Goal: Task Accomplishment & Management: Manage account settings

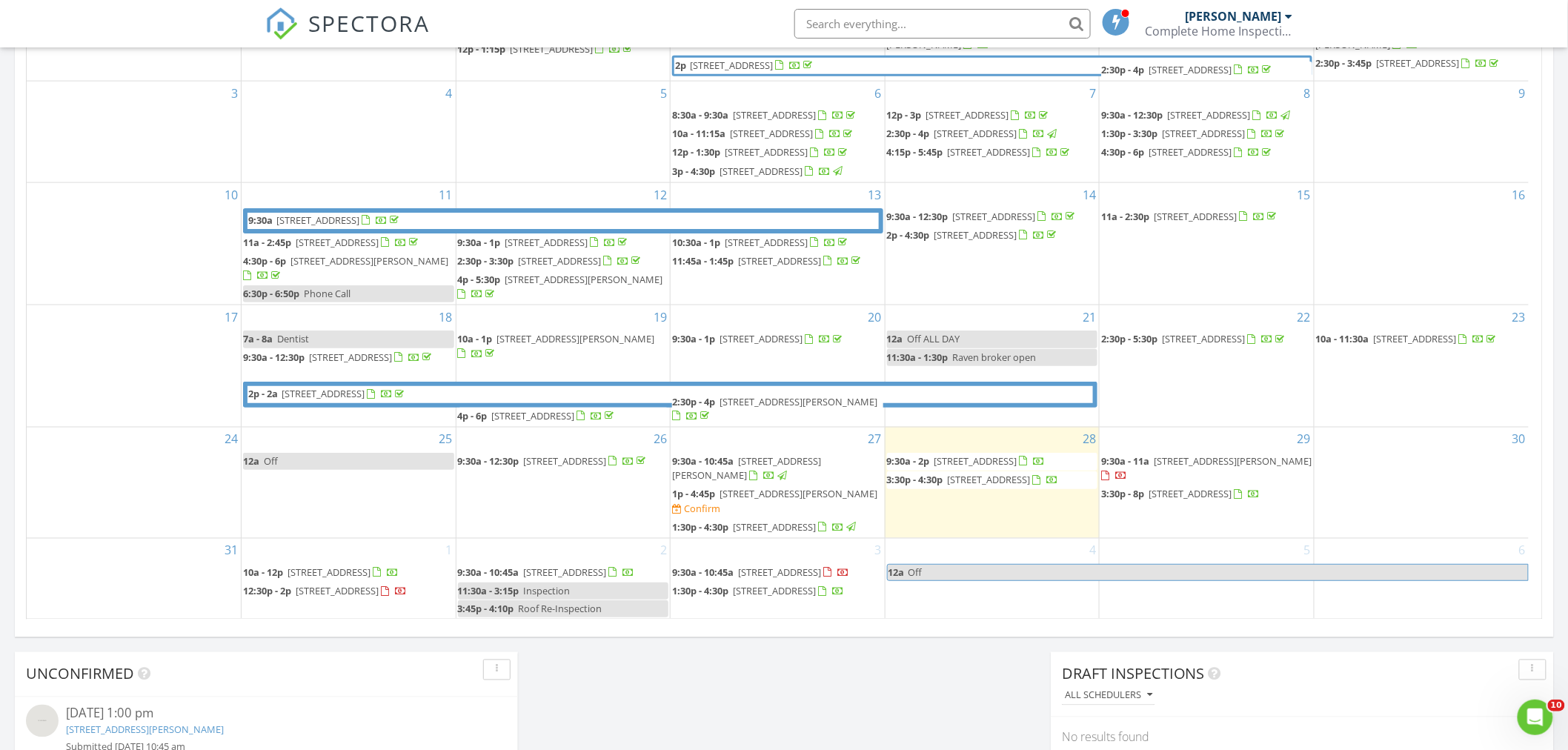
scroll to position [906, 0]
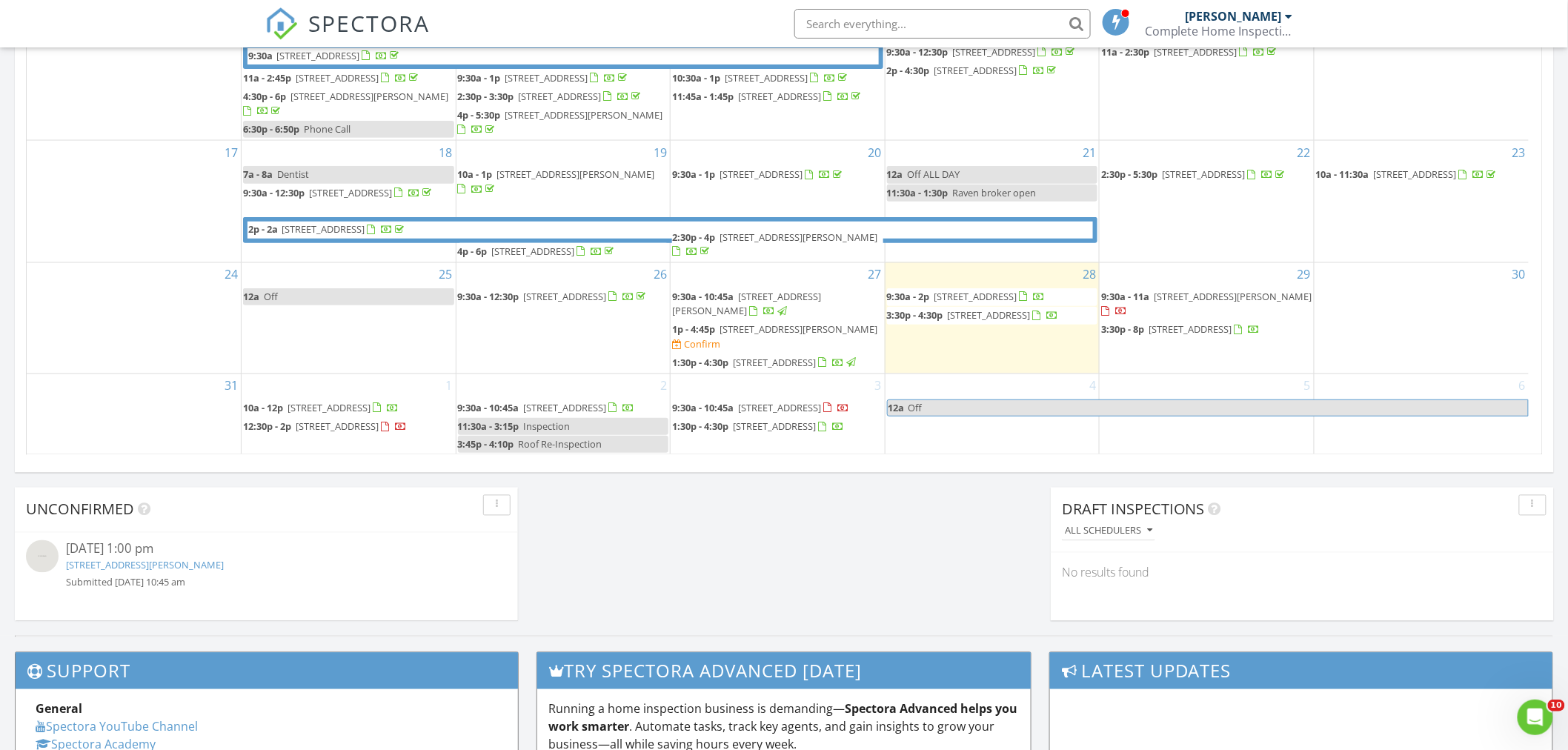
click at [1203, 290] on span "11899 NE Maple Street, Brooker 32622" at bounding box center [1233, 296] width 158 height 14
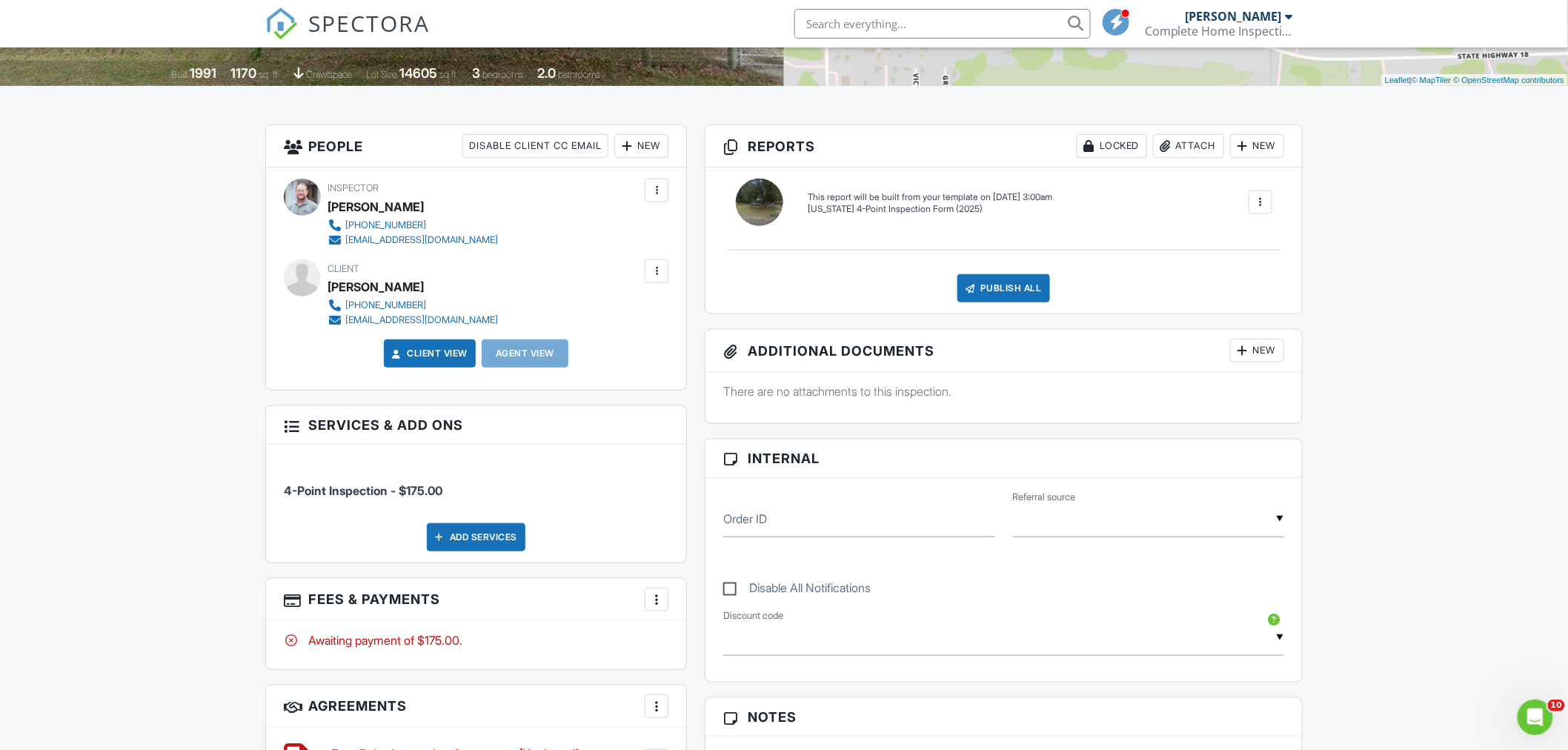
scroll to position [329, 0]
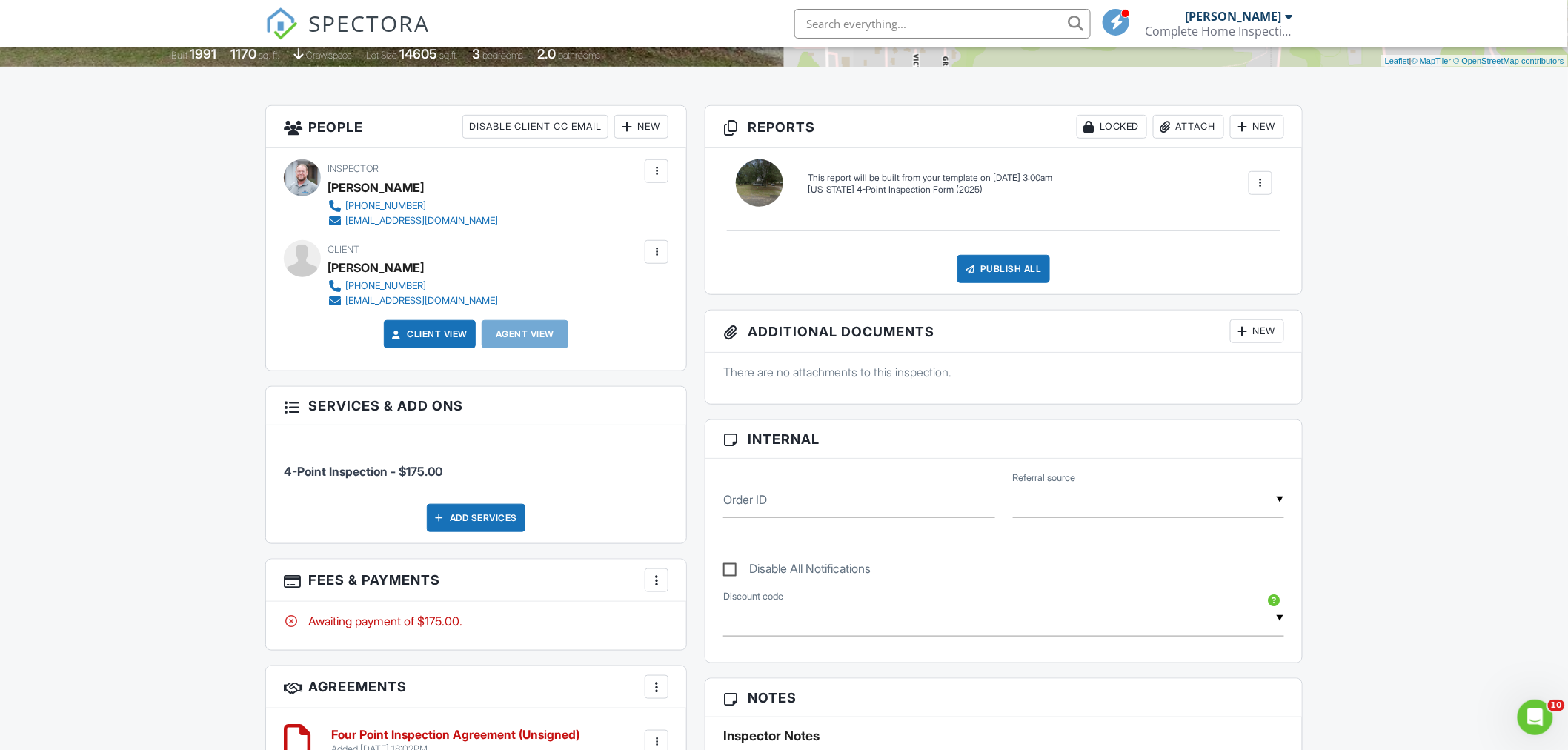
click at [1149, 505] on input "text" at bounding box center [1148, 500] width 271 height 37
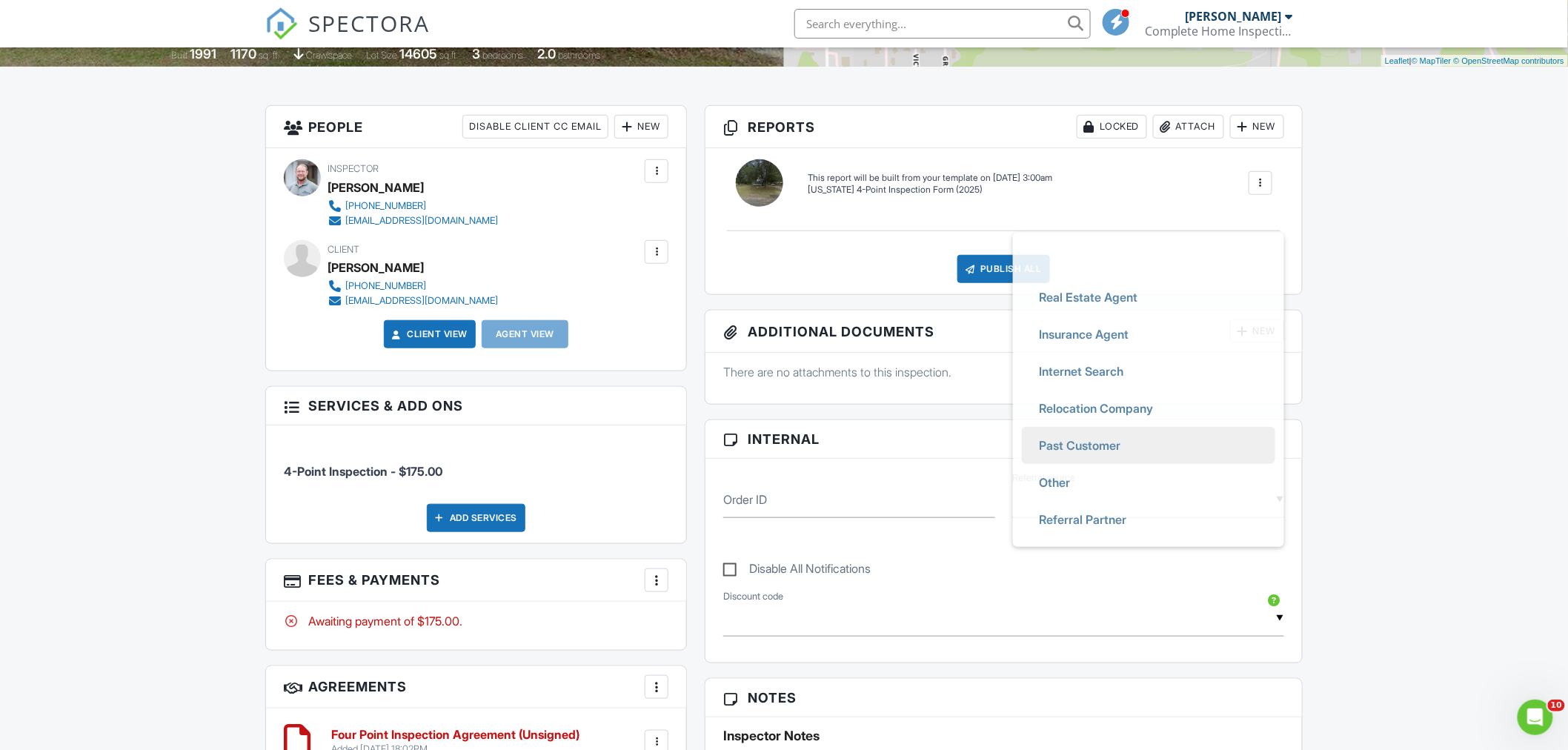
click at [1101, 450] on span "Past Customer" at bounding box center [1080, 445] width 105 height 37
type input "Past Customer"
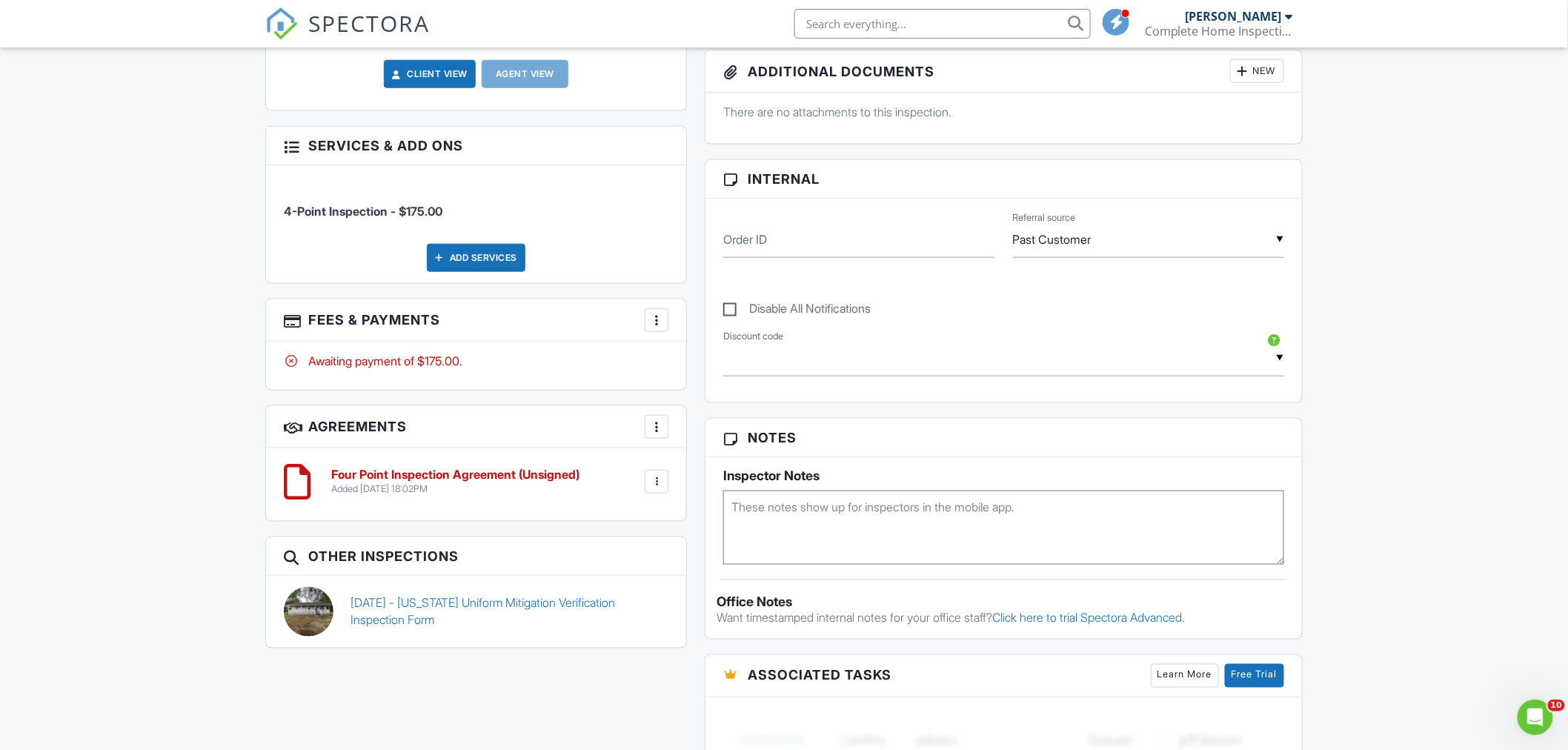
scroll to position [741, 0]
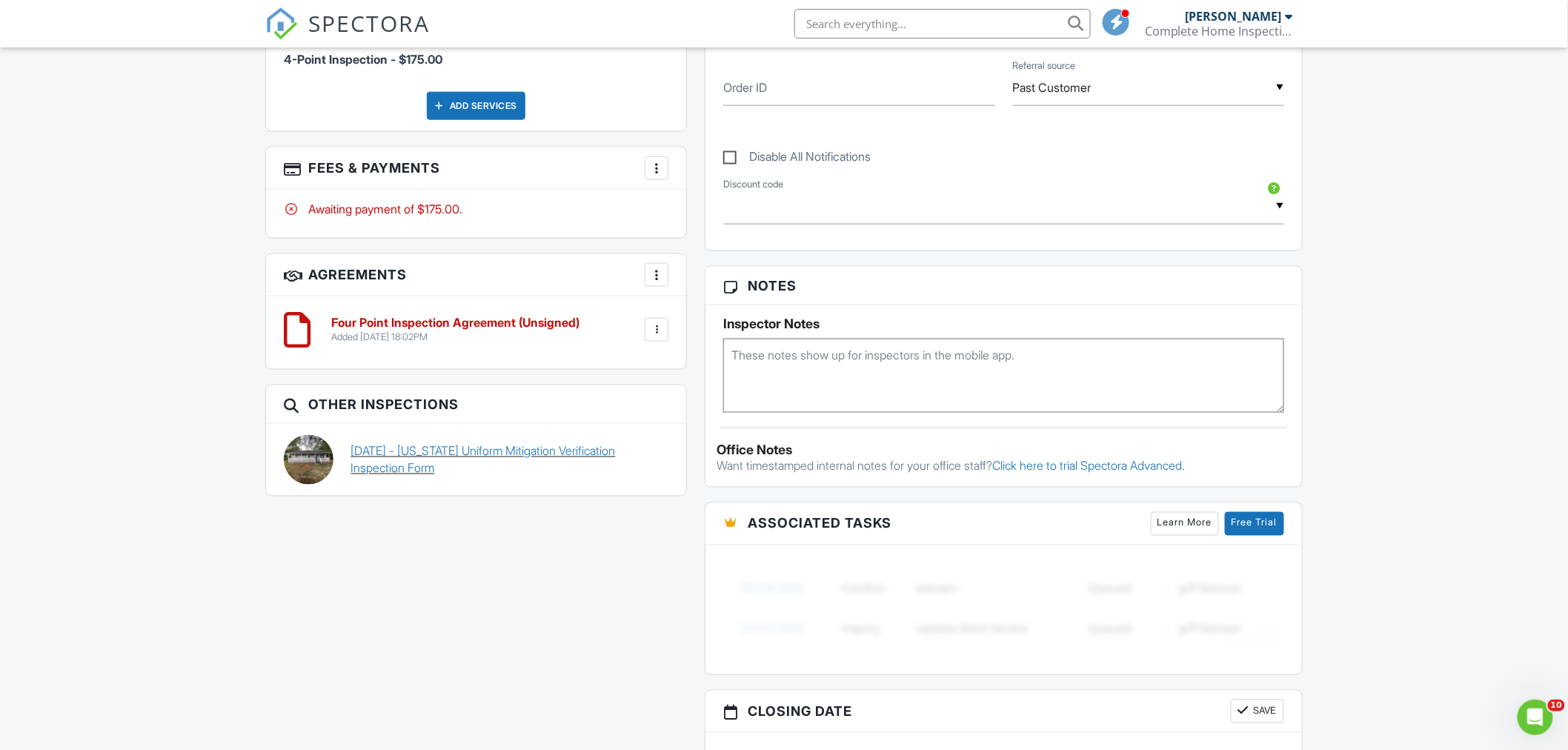
click at [393, 455] on link "[DATE] - [US_STATE] Uniform Mitigation Verification Inspection Form" at bounding box center [510, 459] width 318 height 34
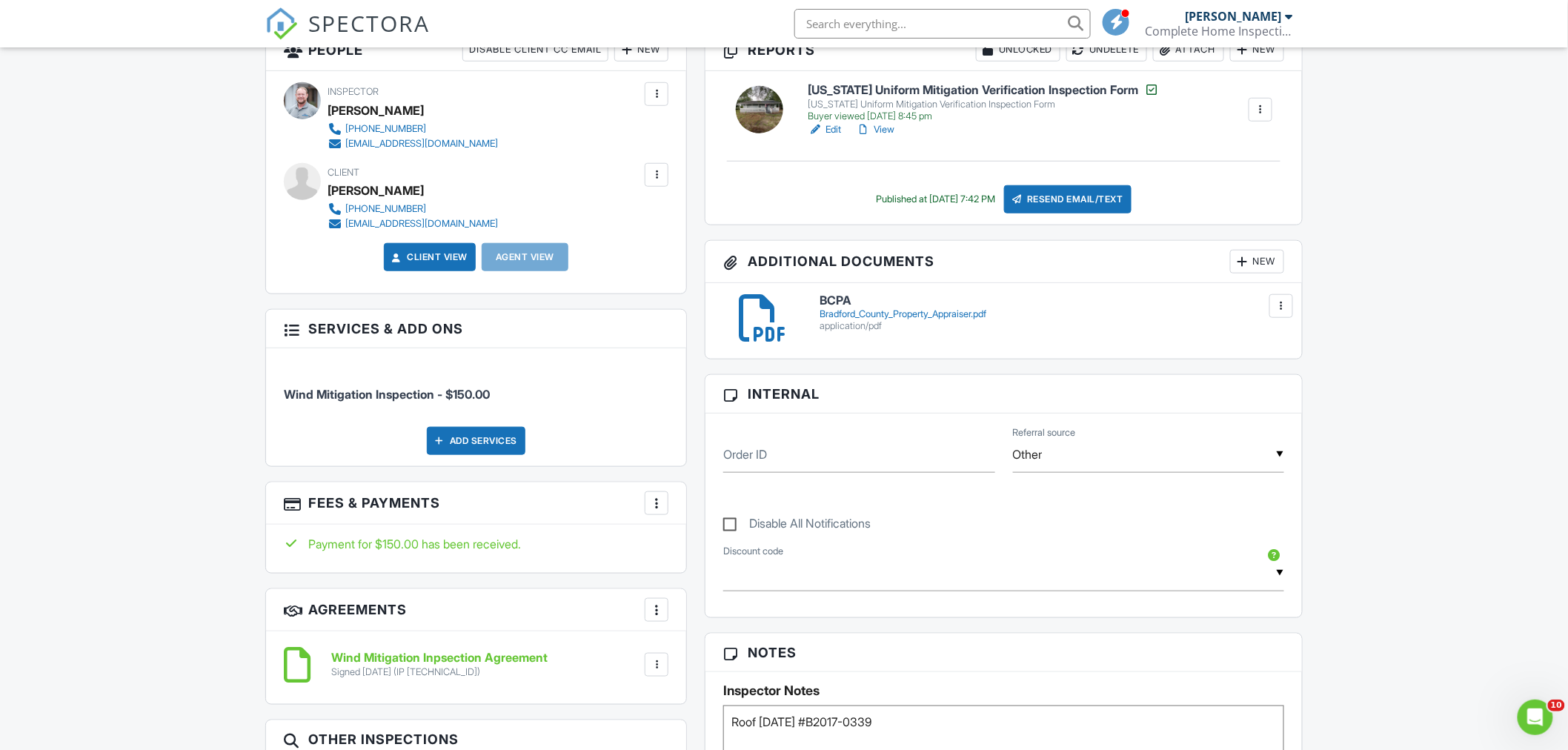
scroll to position [411, 0]
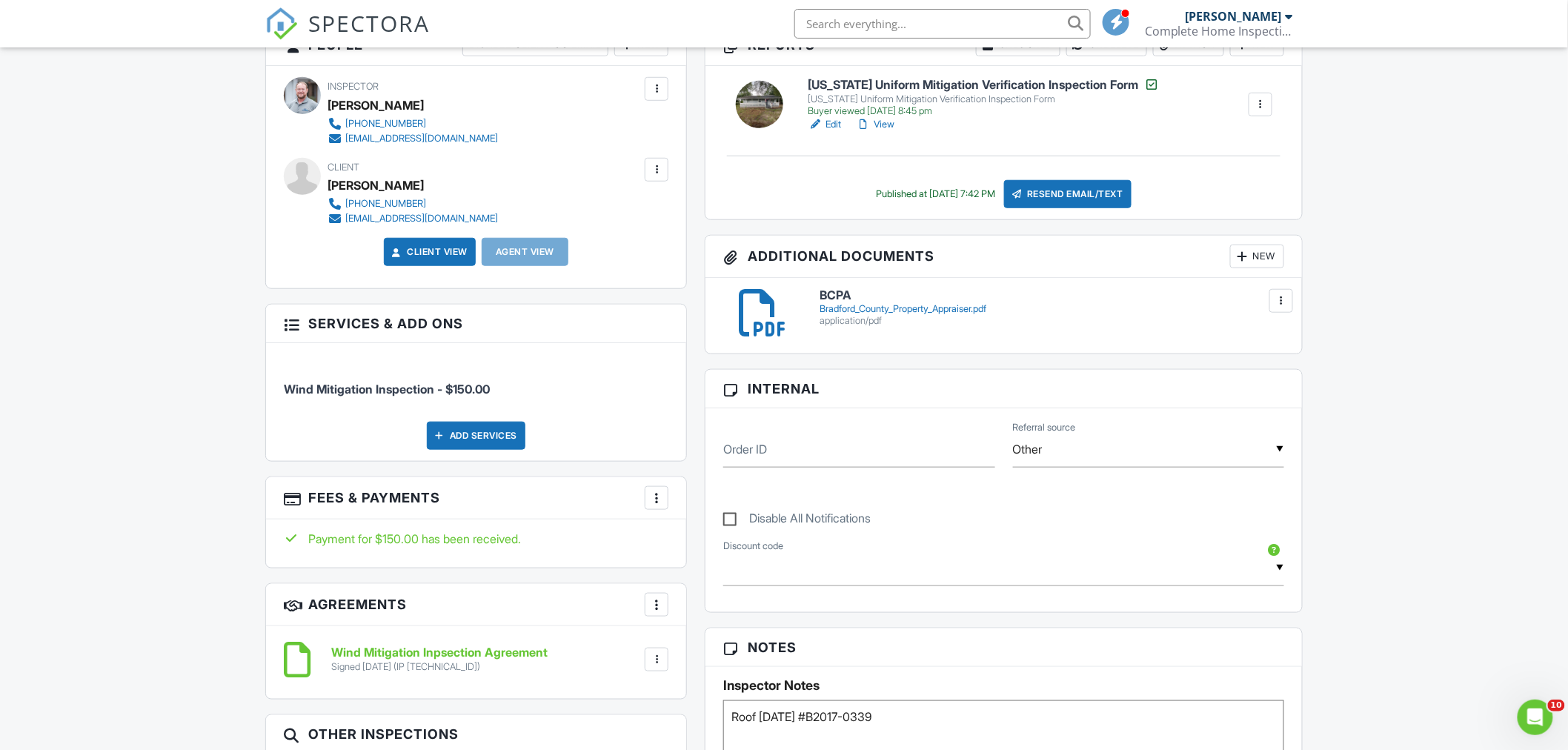
click at [866, 308] on div "Bradford_County_Property_Appraiser.pdf" at bounding box center [1053, 309] width 465 height 12
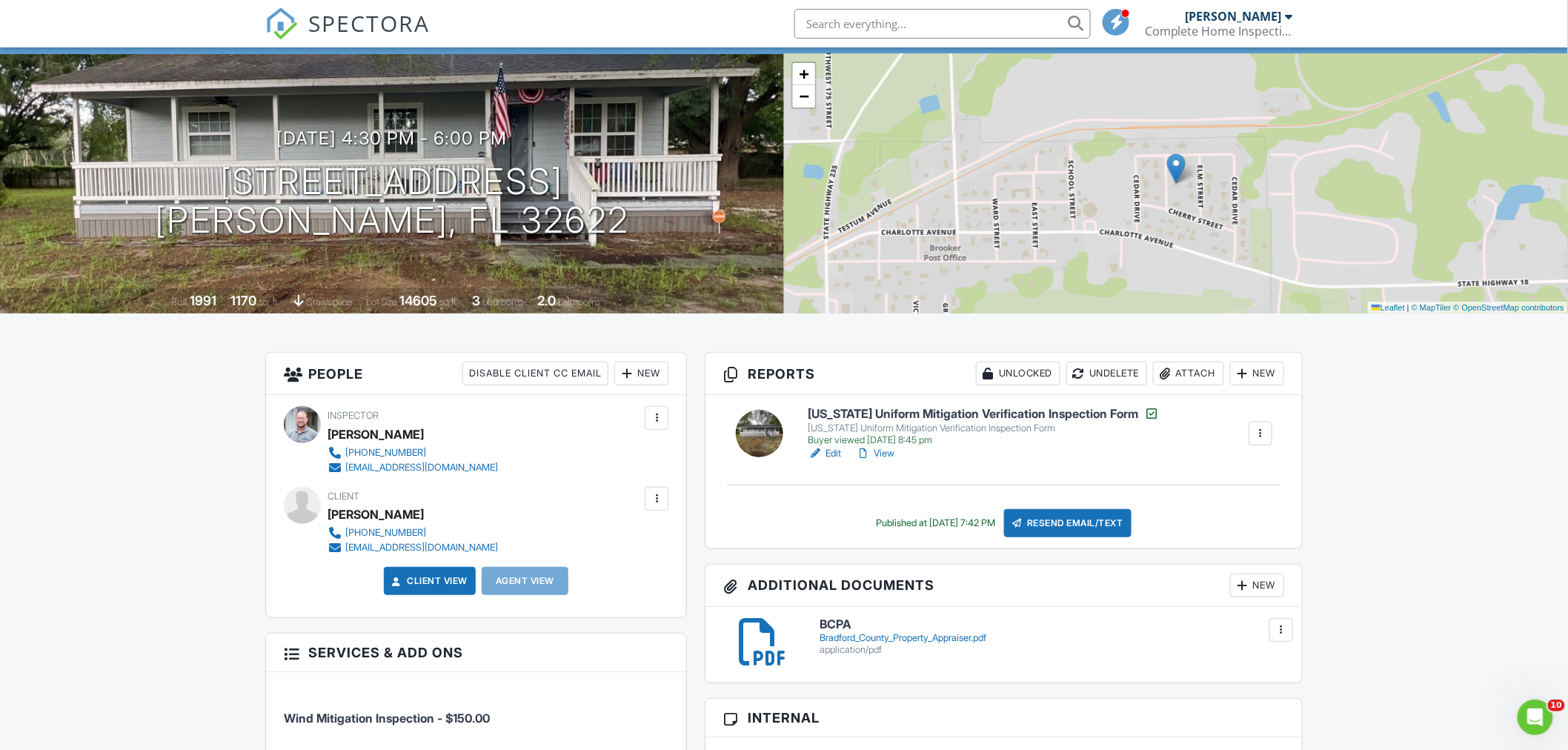
scroll to position [0, 0]
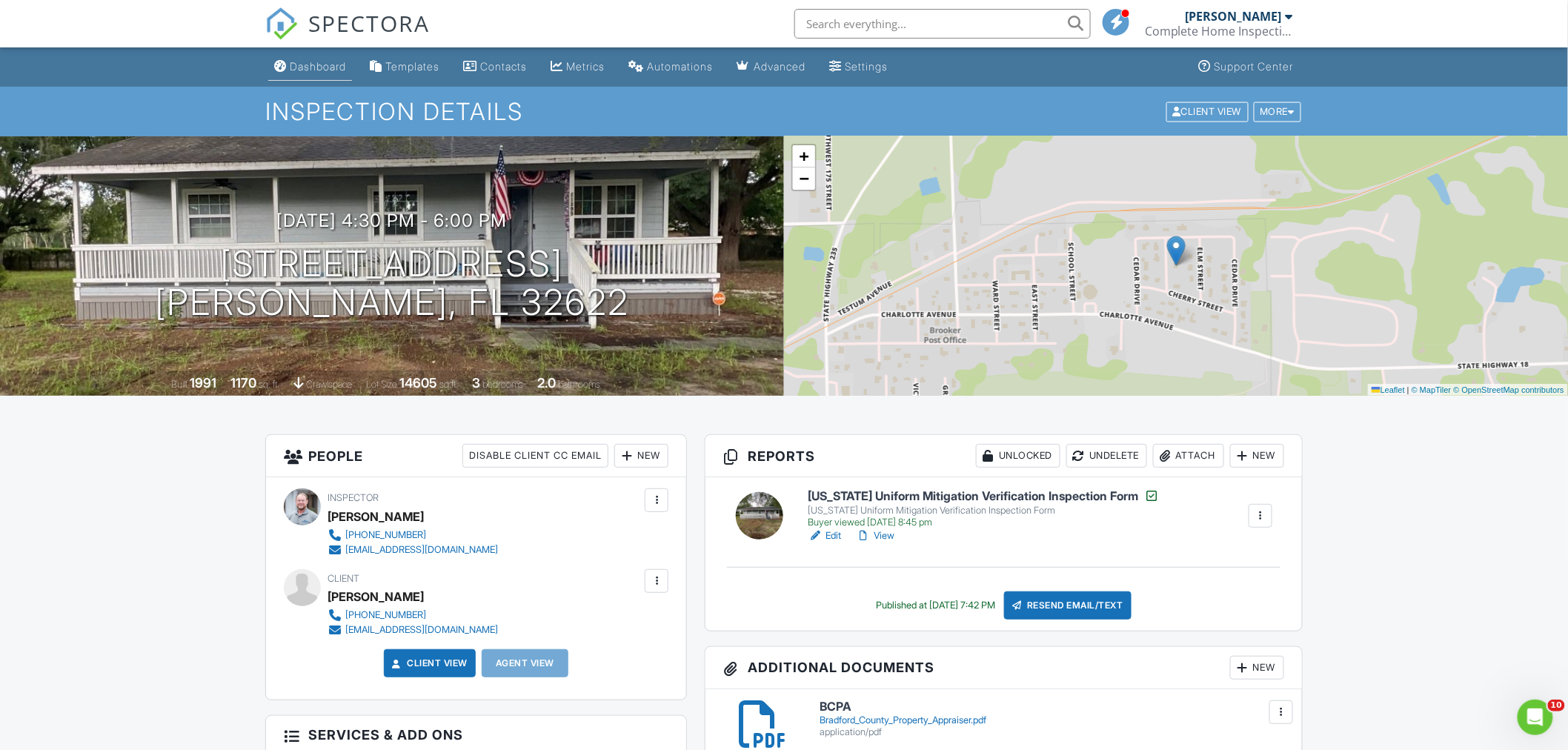
click at [327, 72] on div "Dashboard" at bounding box center [317, 66] width 56 height 13
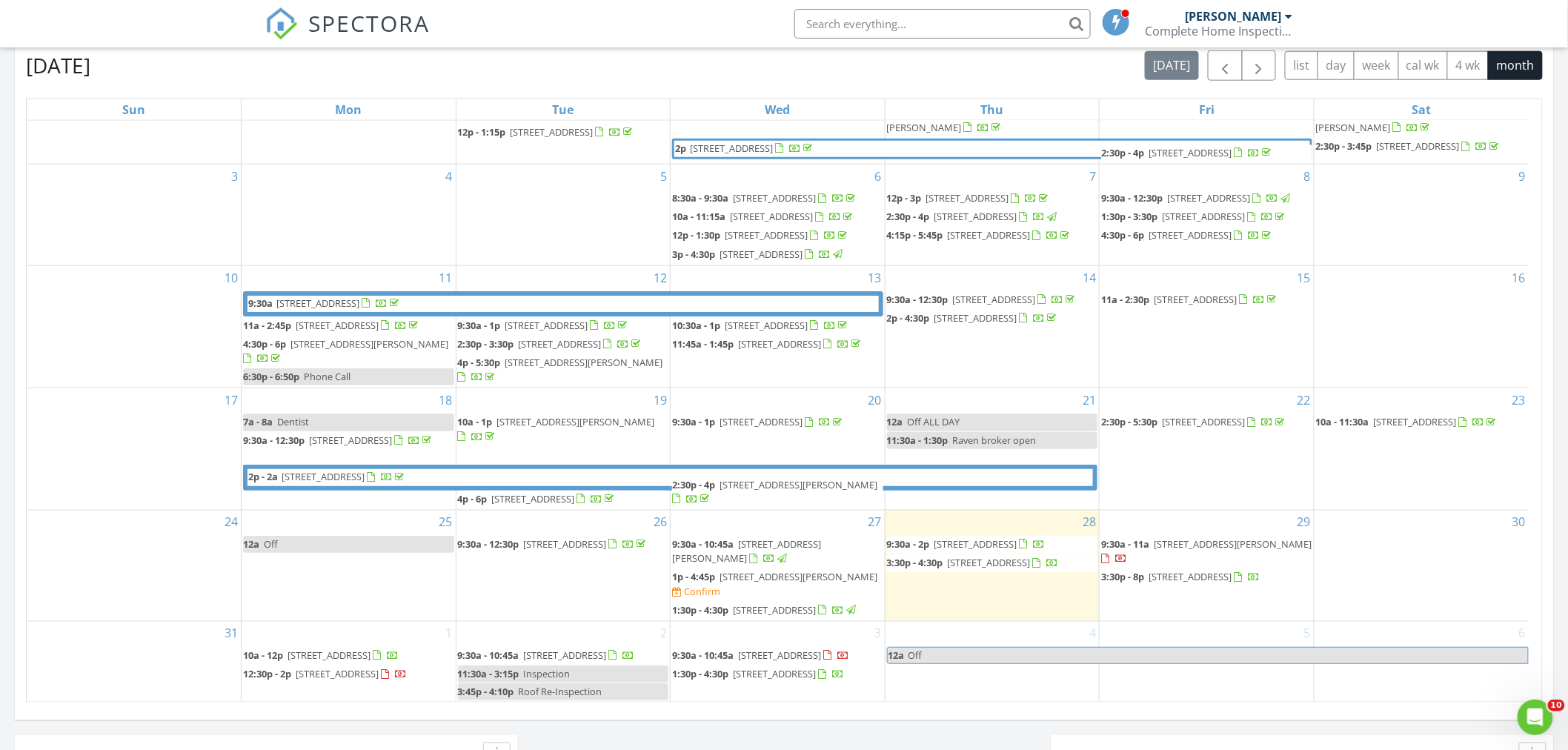
scroll to position [165, 0]
click at [1192, 551] on span "11899 NE Maple Street, Brooker 32622" at bounding box center [1233, 544] width 158 height 14
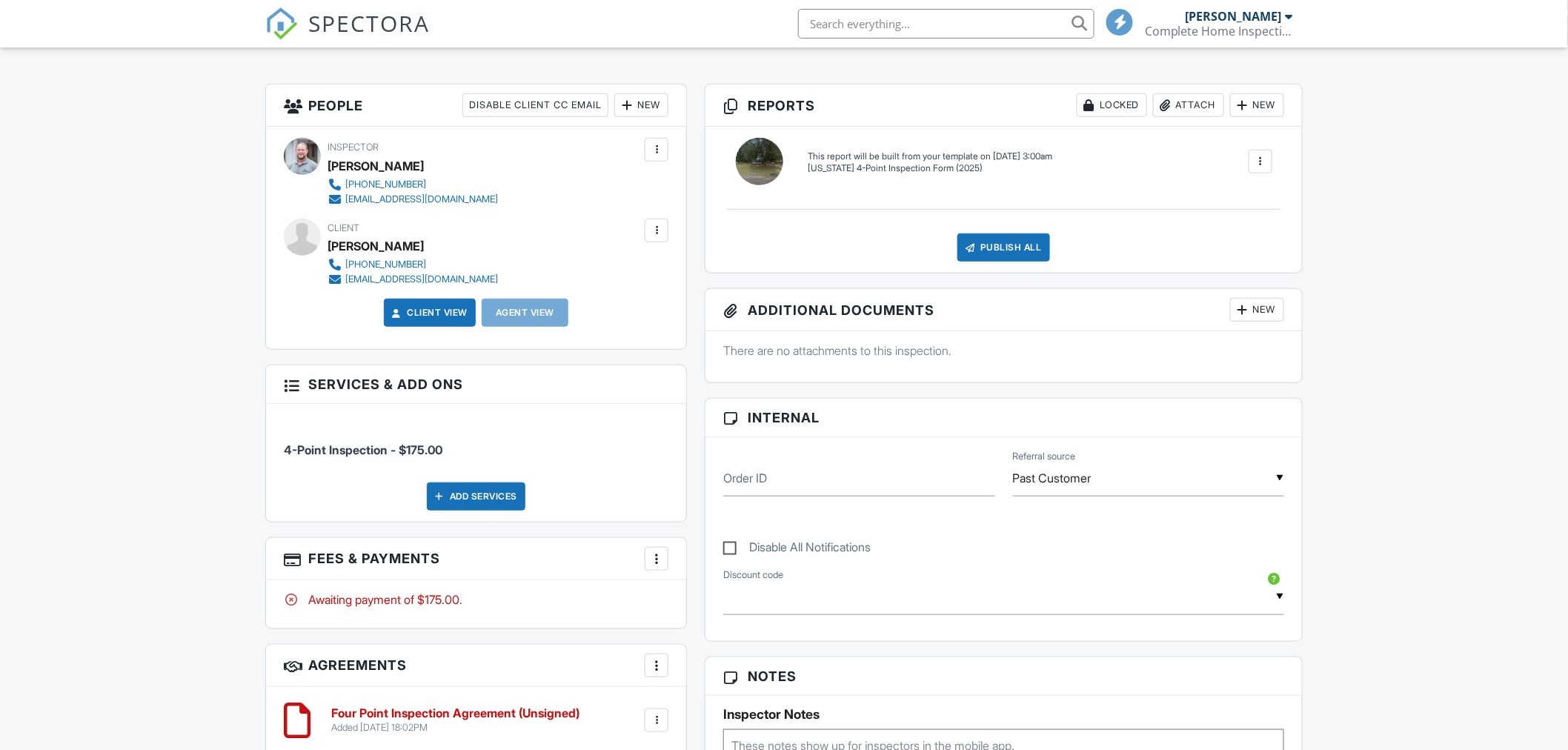
scroll to position [455, 0]
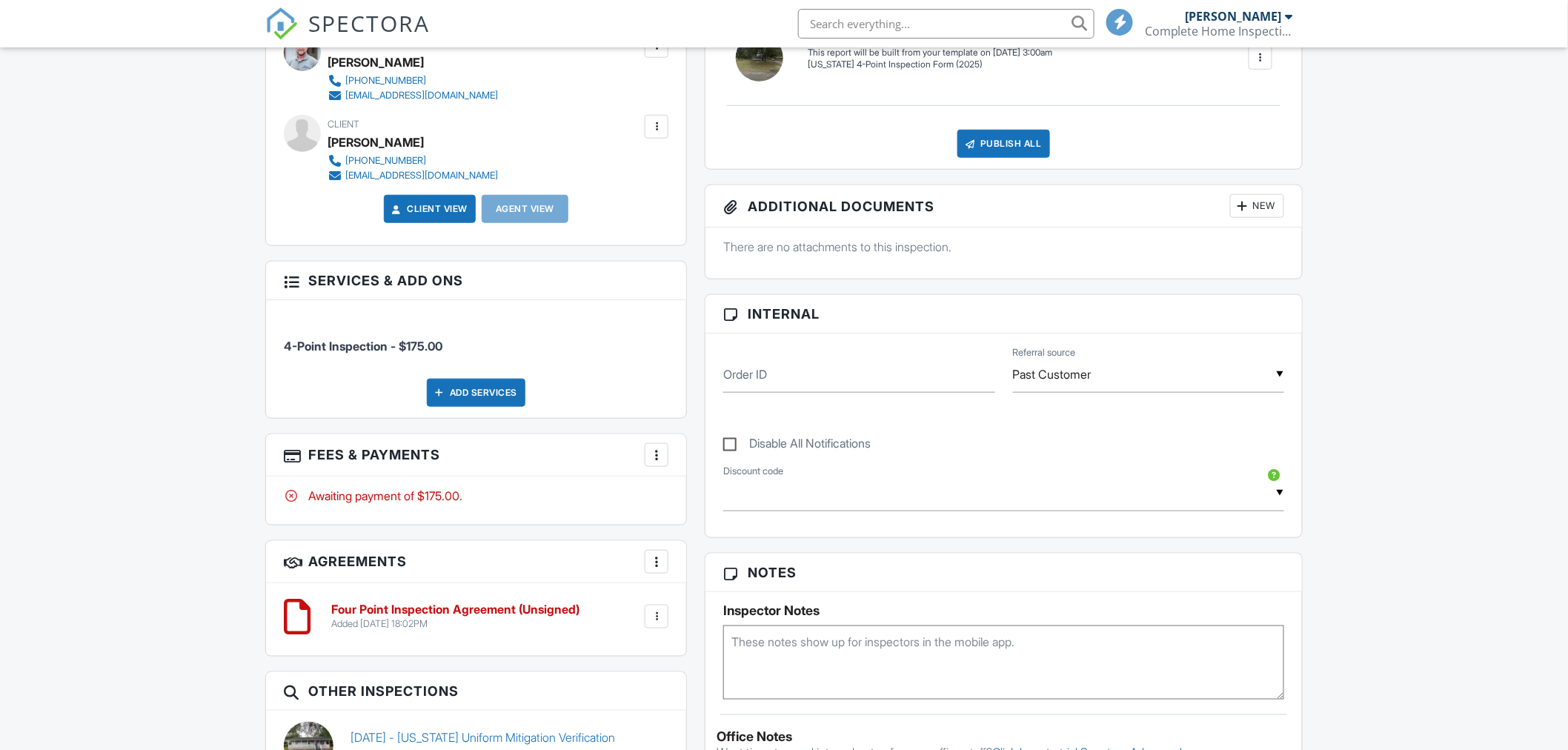
click at [1268, 218] on div "New" at bounding box center [1257, 206] width 54 height 24
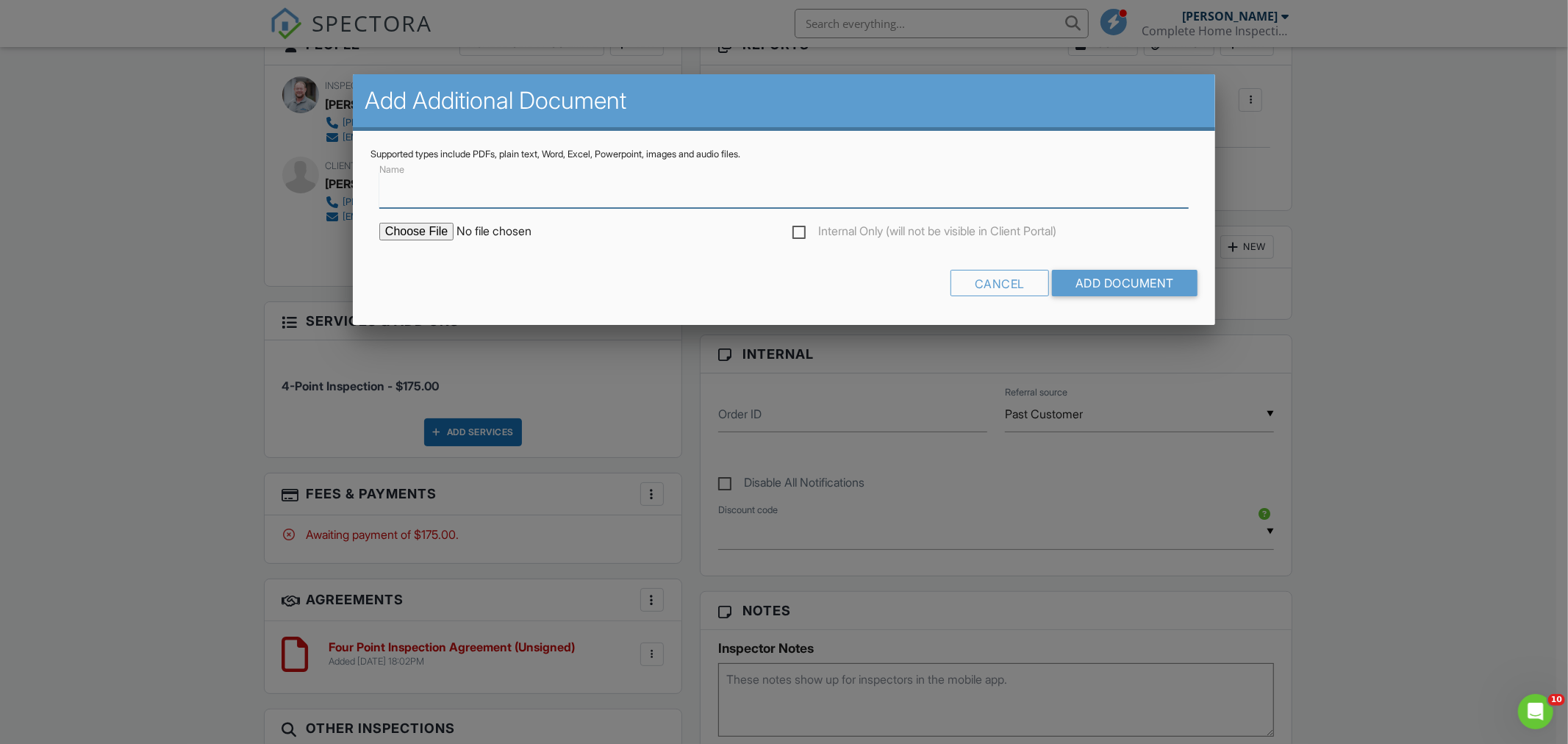
scroll to position [0, 0]
type input "BCPA"
click at [437, 223] on input "file" at bounding box center [504, 232] width 250 height 17
type input "C:\fakepath\Bradford County Property Appraiser.pdf"
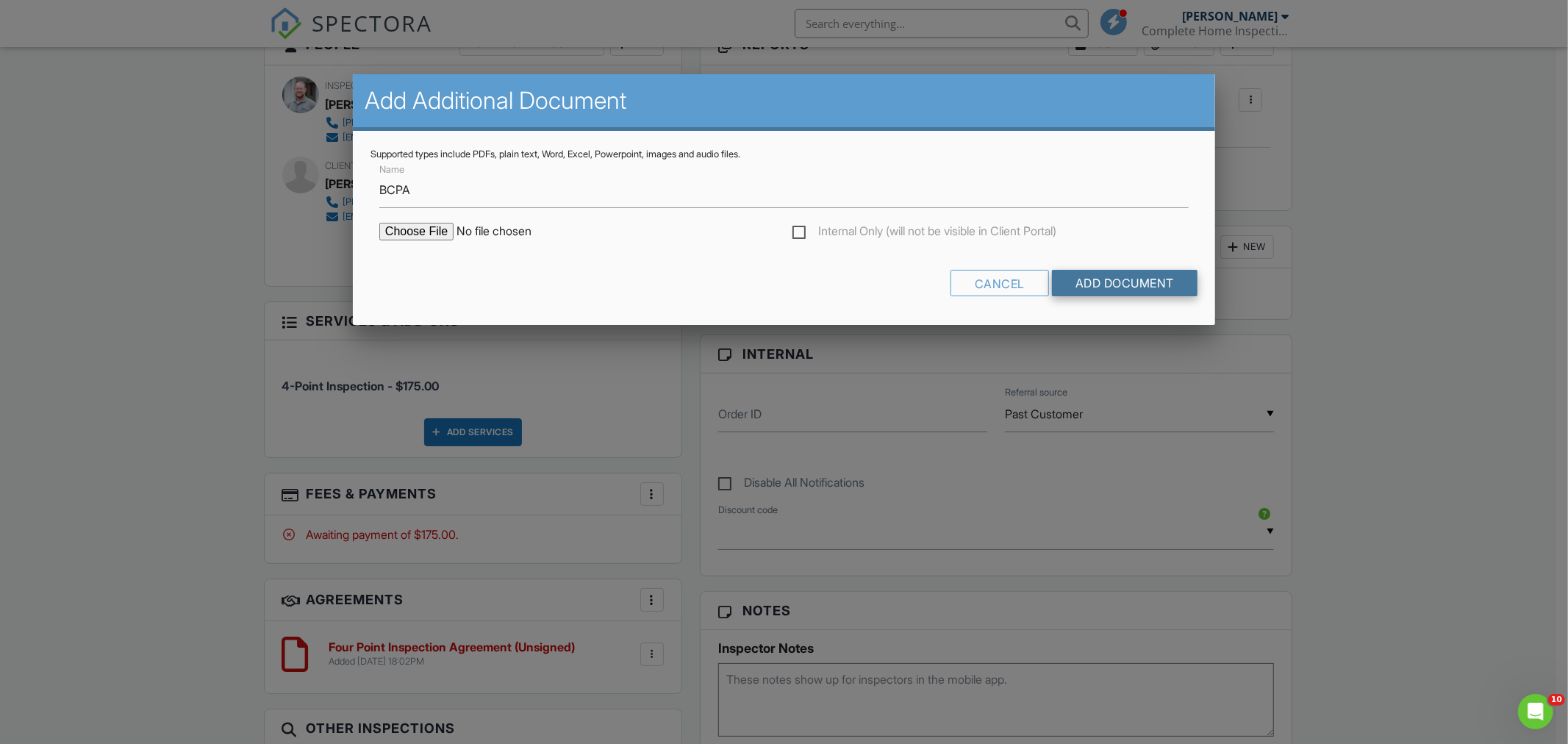
click at [1126, 282] on input "Add Document" at bounding box center [1125, 283] width 146 height 27
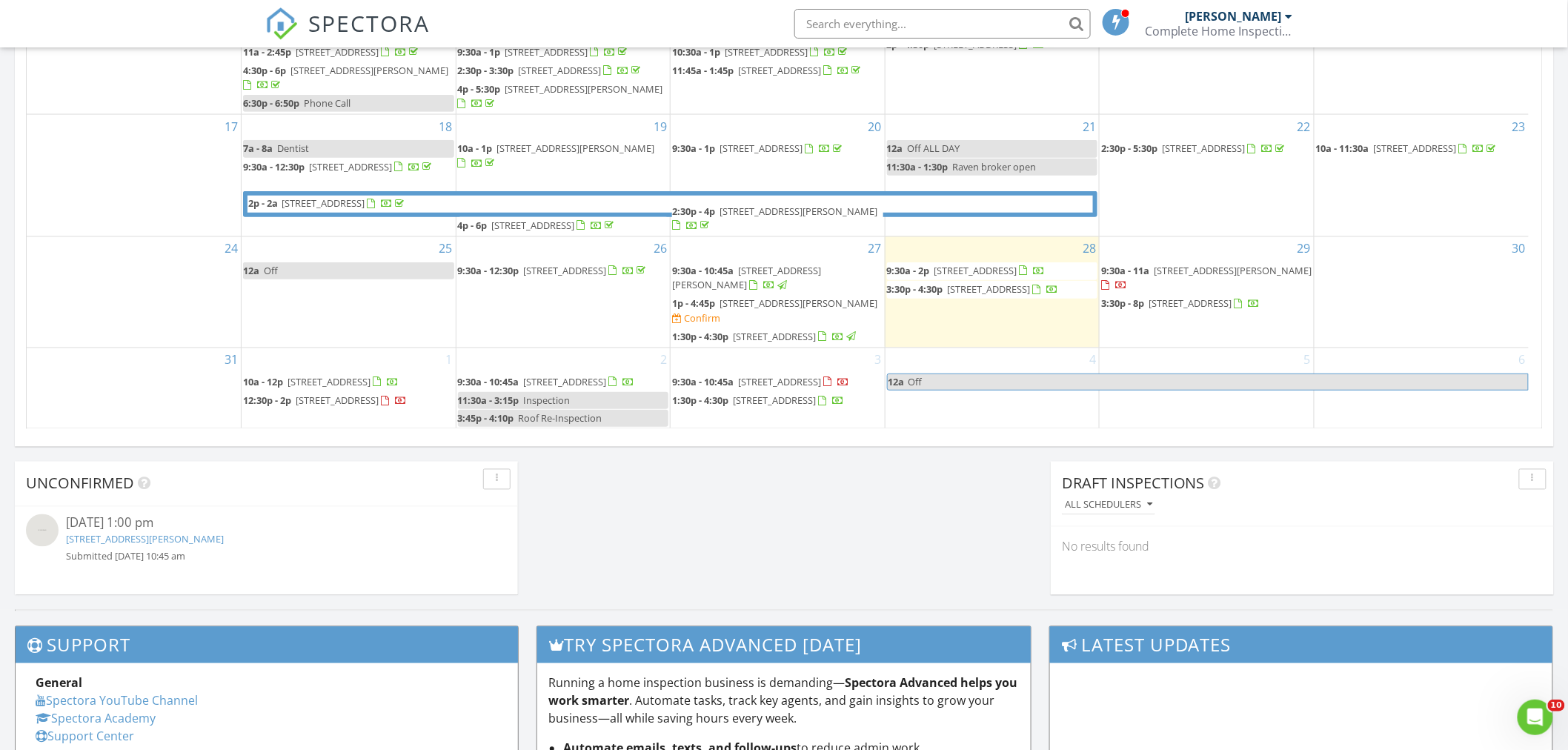
scroll to position [1070, 0]
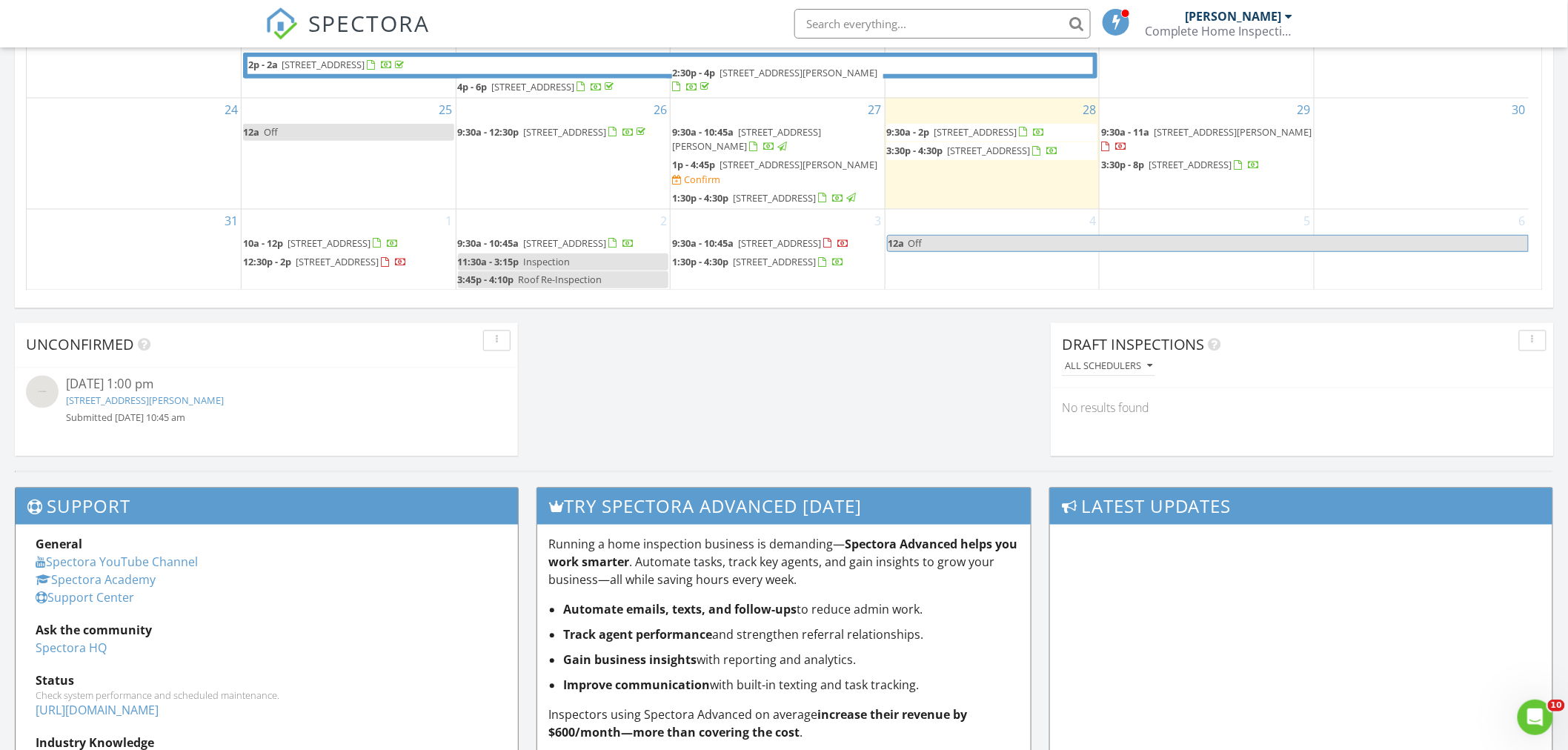
click at [1157, 125] on span "11899 NE Maple Street, Brooker 32622" at bounding box center [1233, 132] width 158 height 14
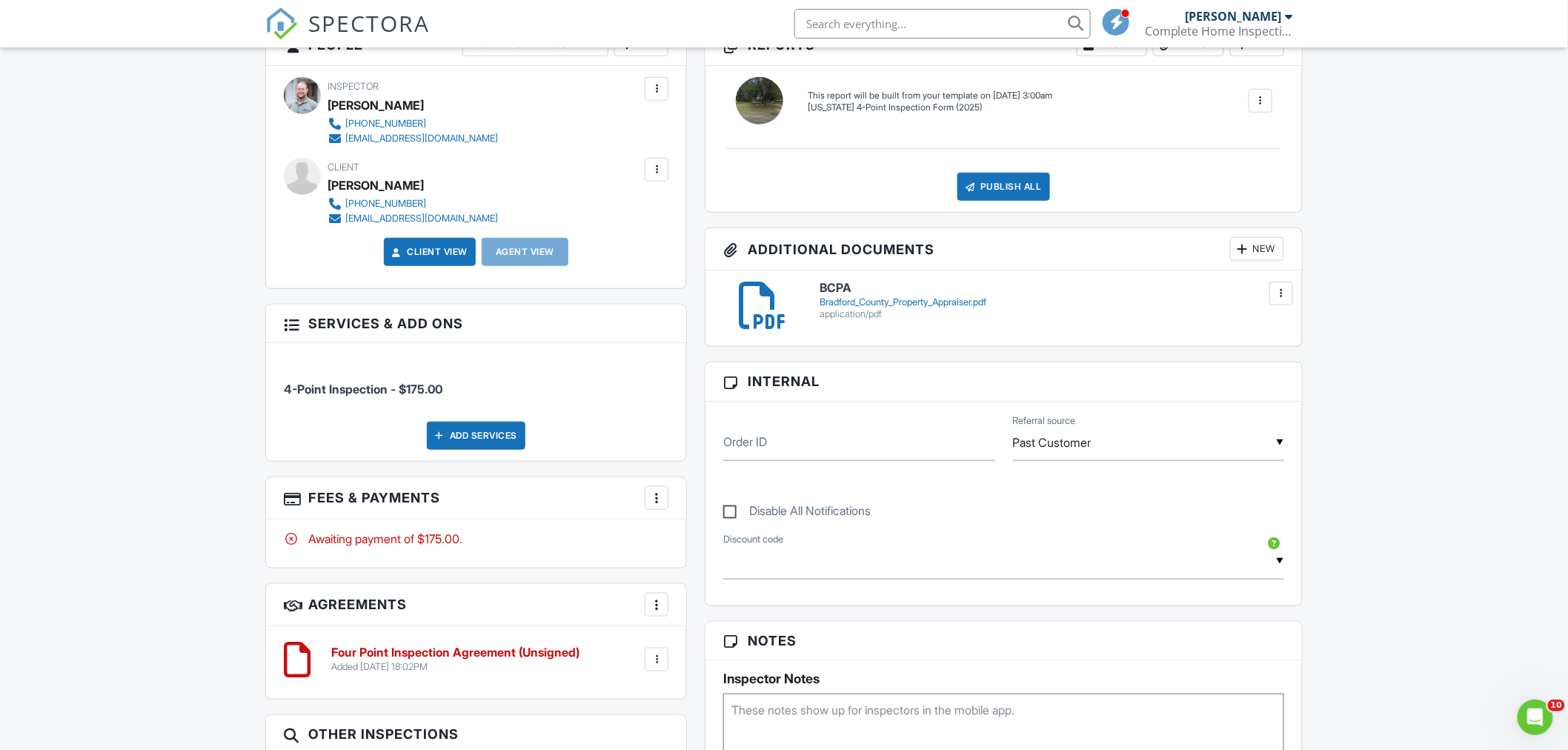
scroll to position [576, 0]
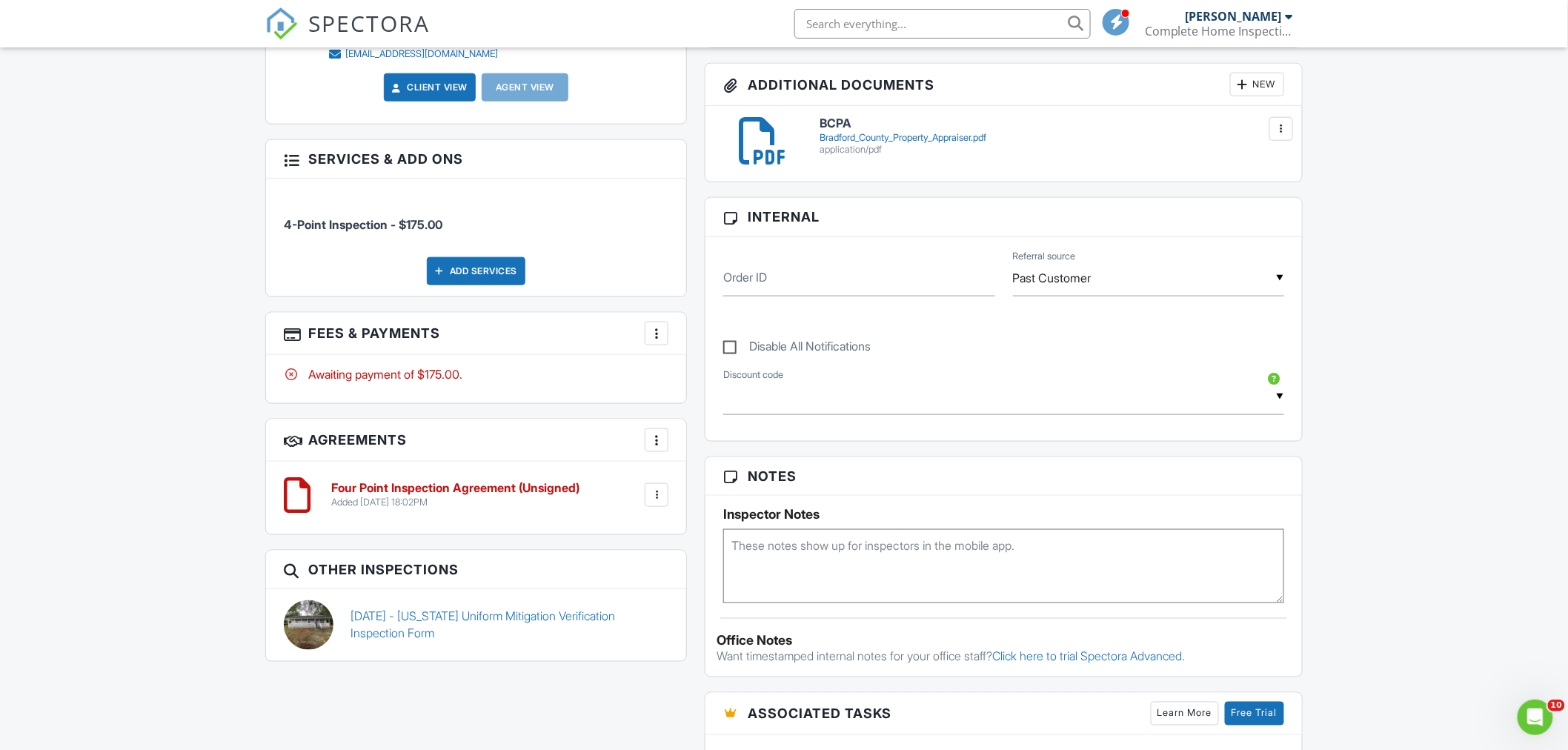
click at [786, 548] on textarea at bounding box center [1004, 566] width 561 height 74
type textarea "Roof 10/05/2017 #B2017-0339"
click at [139, 345] on div "Dashboard Templates Contacts Metrics Automations Advanced Settings Support Cent…" at bounding box center [784, 501] width 1568 height 2061
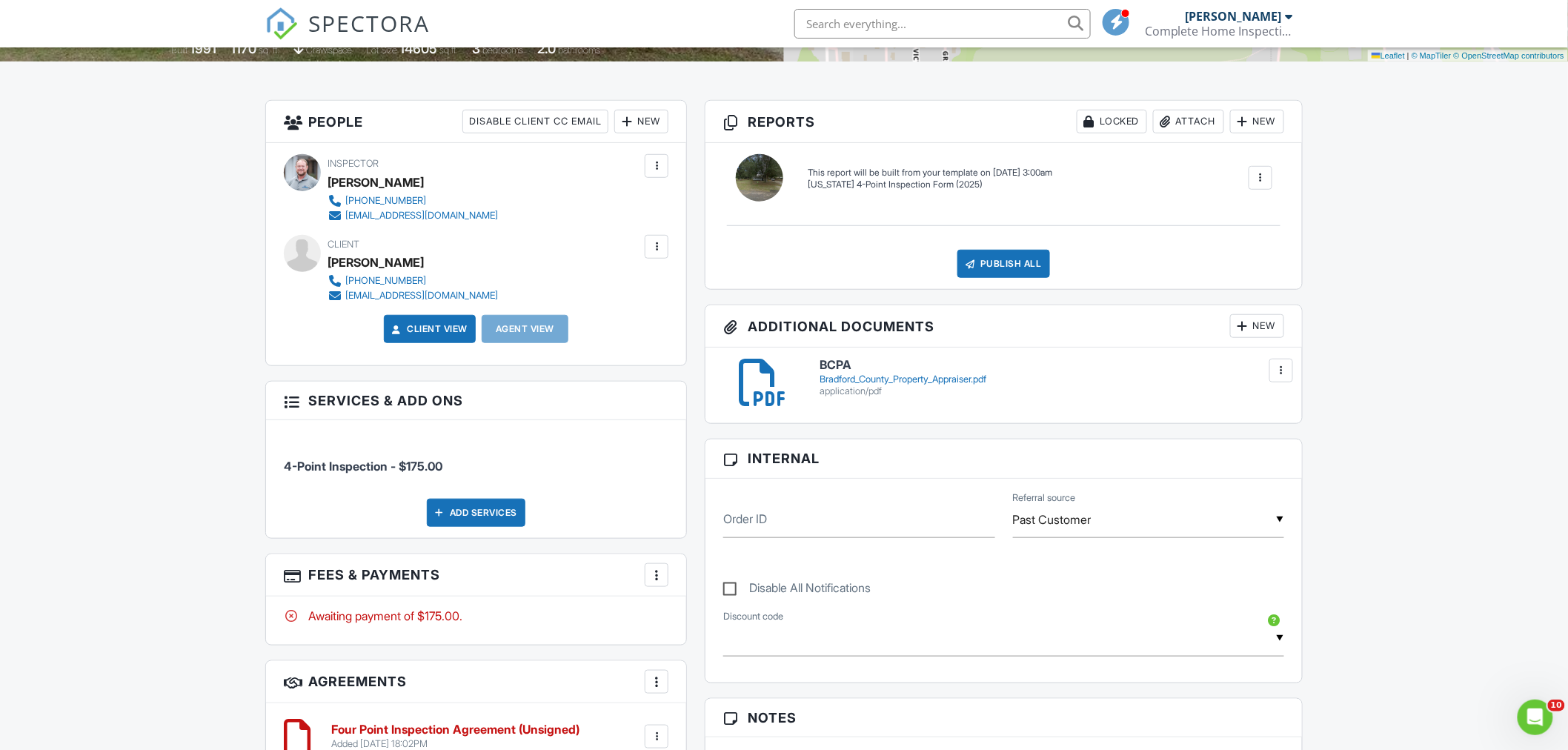
scroll to position [494, 0]
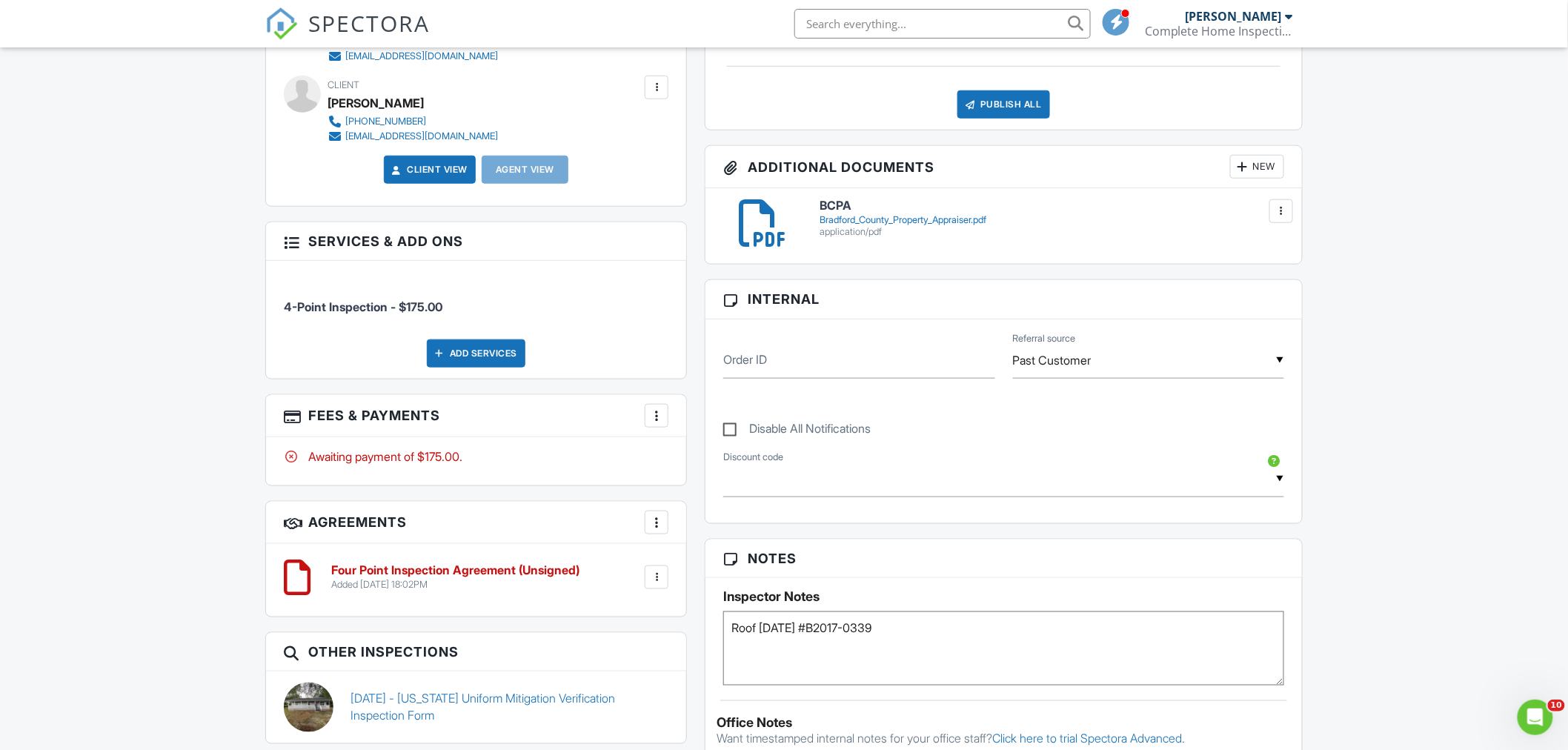
click at [846, 226] on div "application/pdf" at bounding box center [1053, 232] width 465 height 12
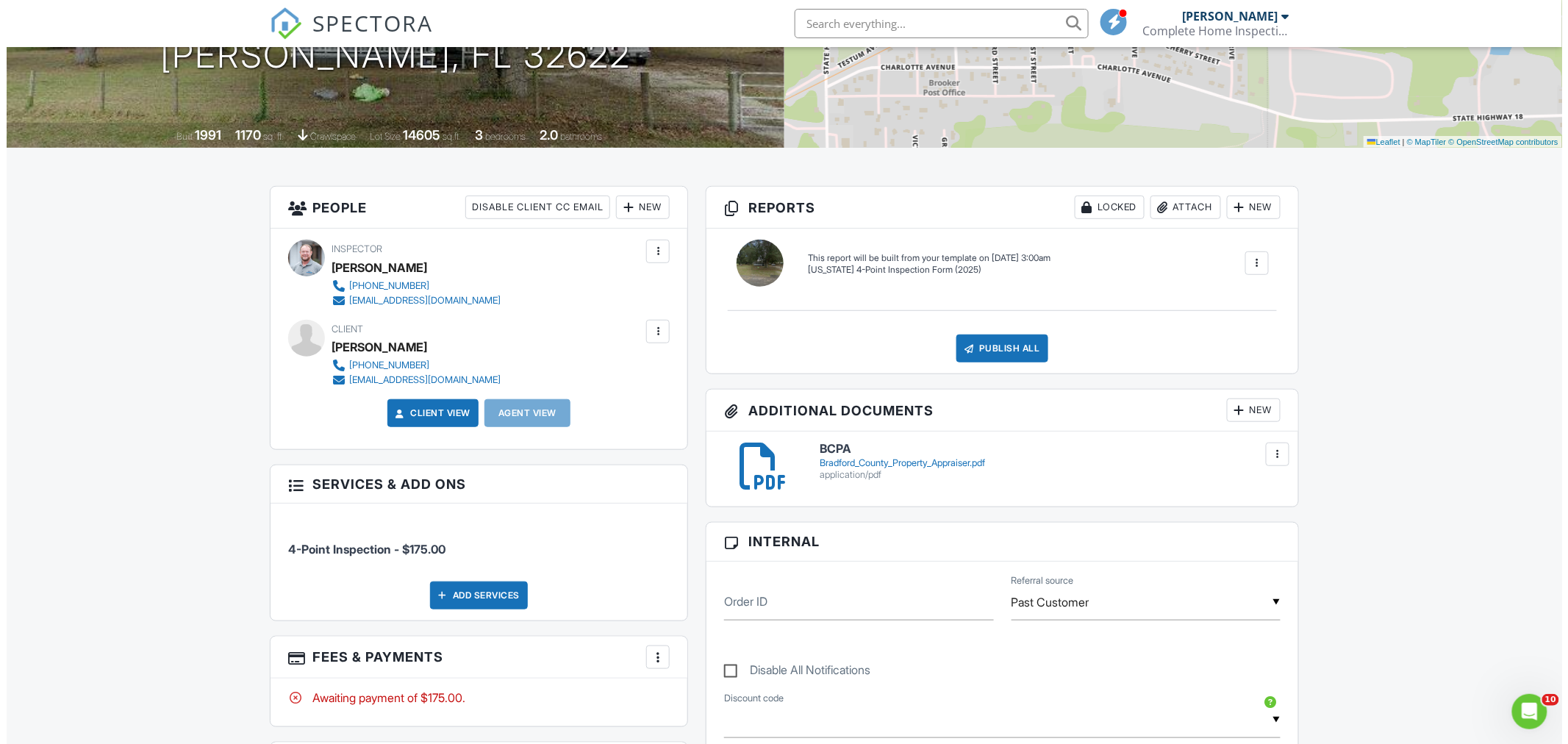
scroll to position [327, 0]
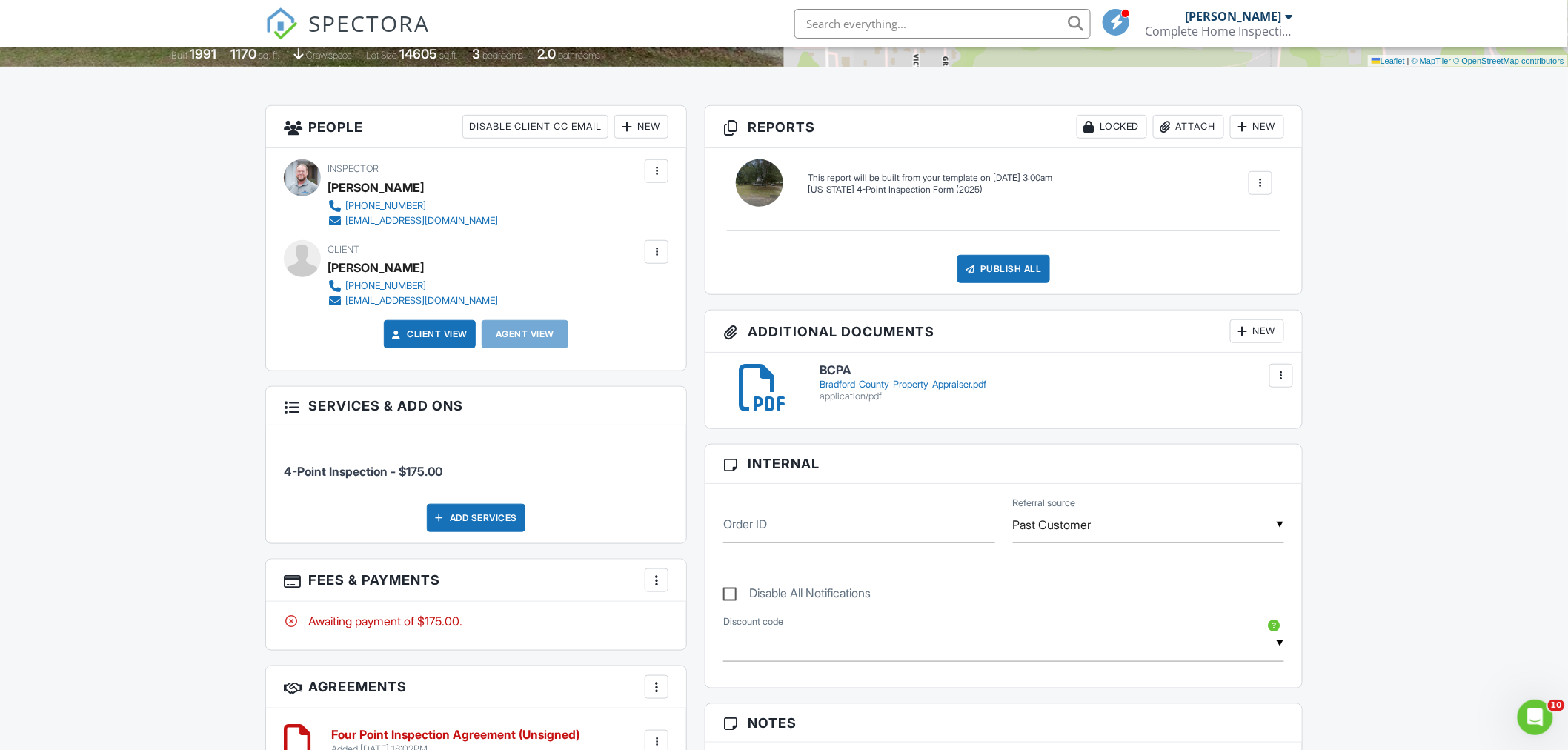
click at [1266, 334] on div "New" at bounding box center [1257, 331] width 54 height 24
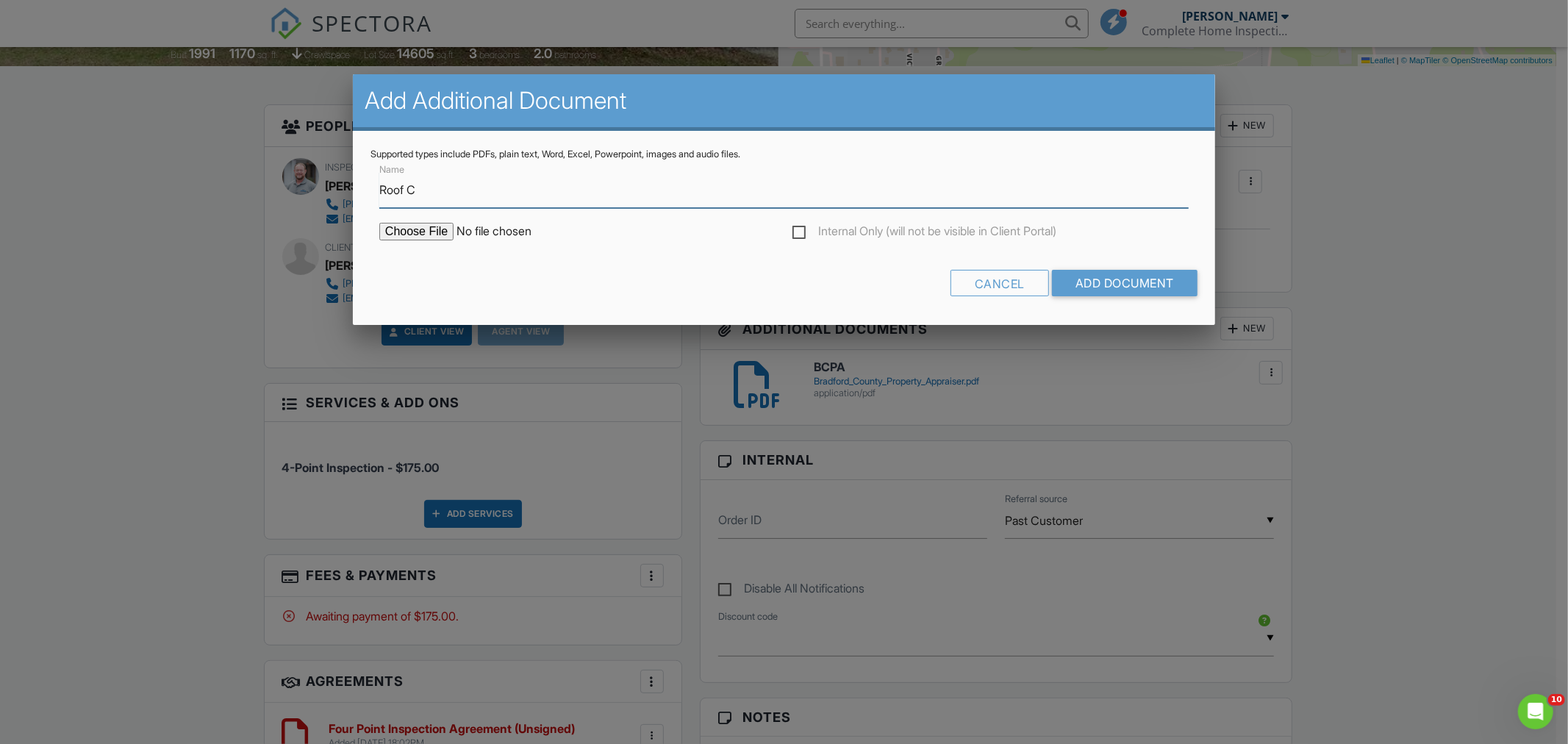
type input "Roof COC"
click at [429, 231] on input "file" at bounding box center [504, 232] width 250 height 17
type input "C:\fakepath\iworq.net_iworq_0_Pages_Permit_popupLetterExternal.php_id=8636412&f…"
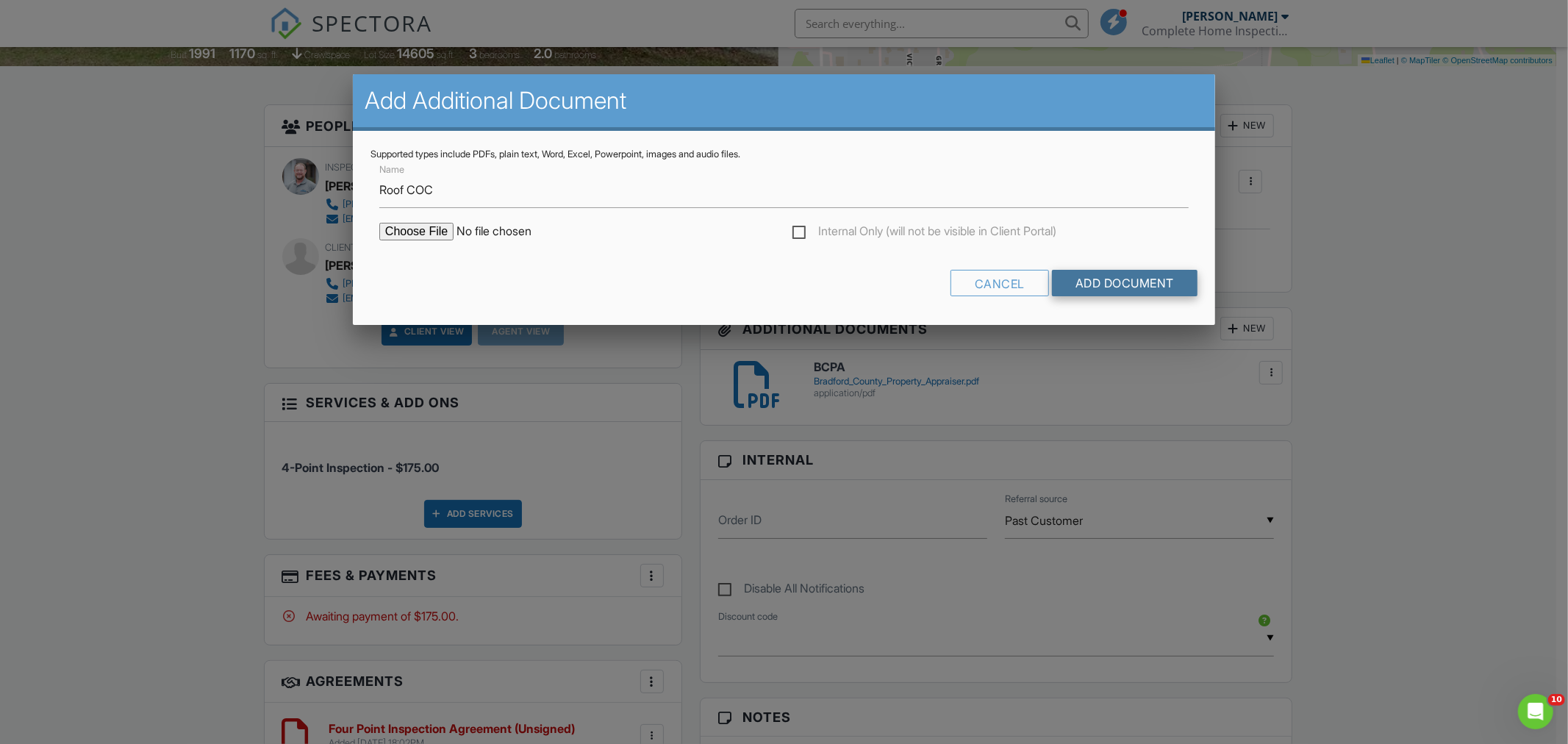
click at [1144, 277] on input "Add Document" at bounding box center [1125, 283] width 146 height 27
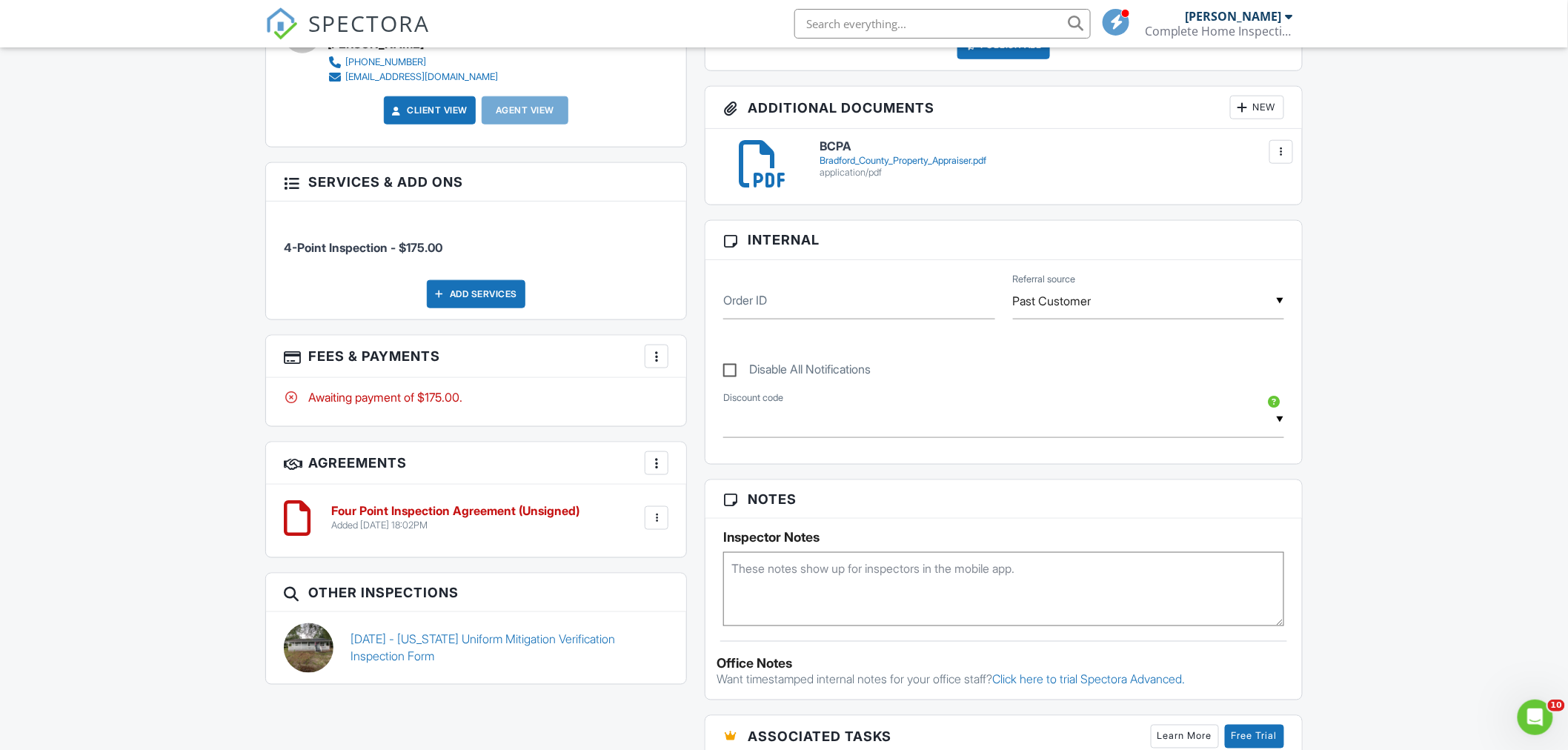
scroll to position [700, 0]
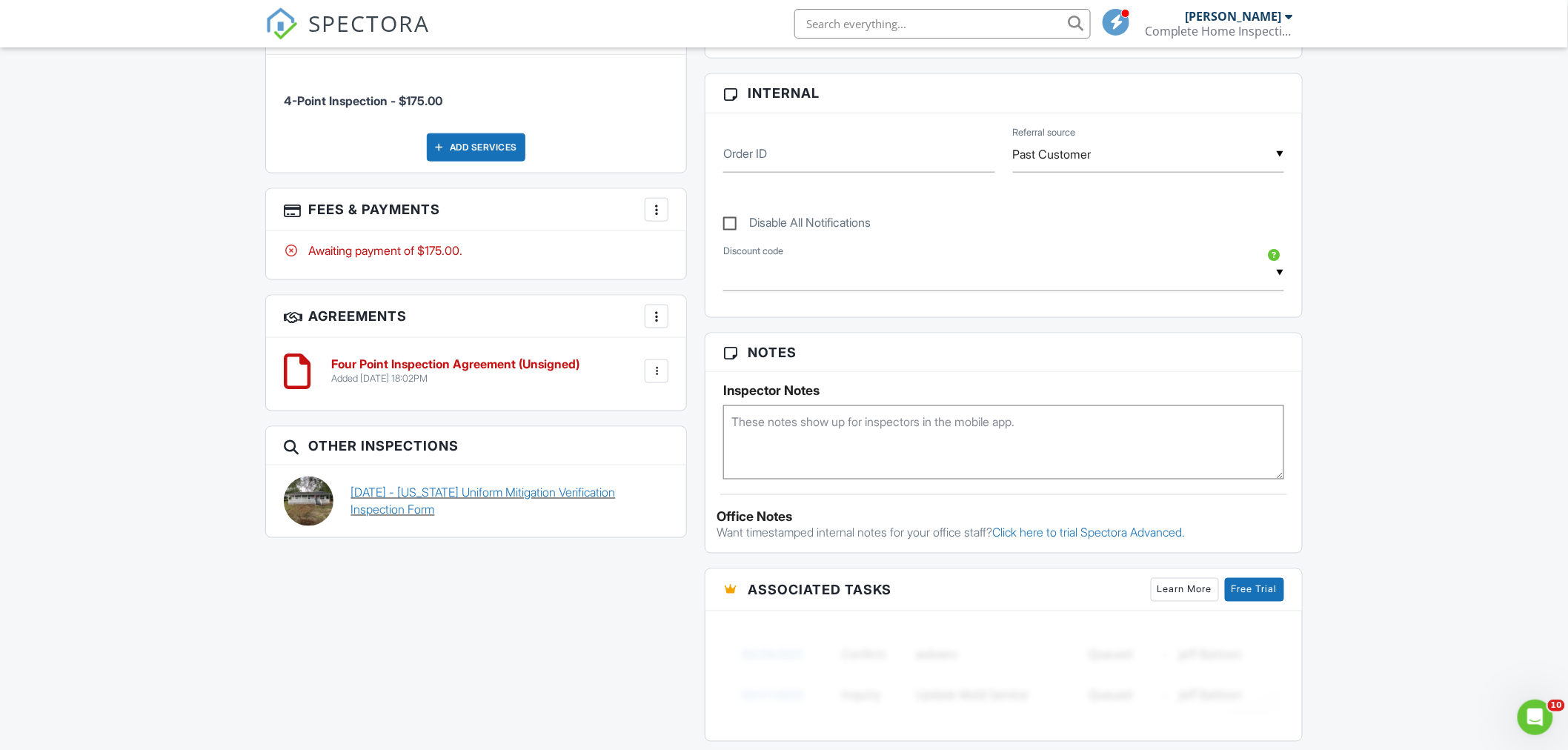
click at [519, 494] on link "07/15/2025 - Florida Uniform Mitigation Verification Inspection Form" at bounding box center [510, 501] width 318 height 34
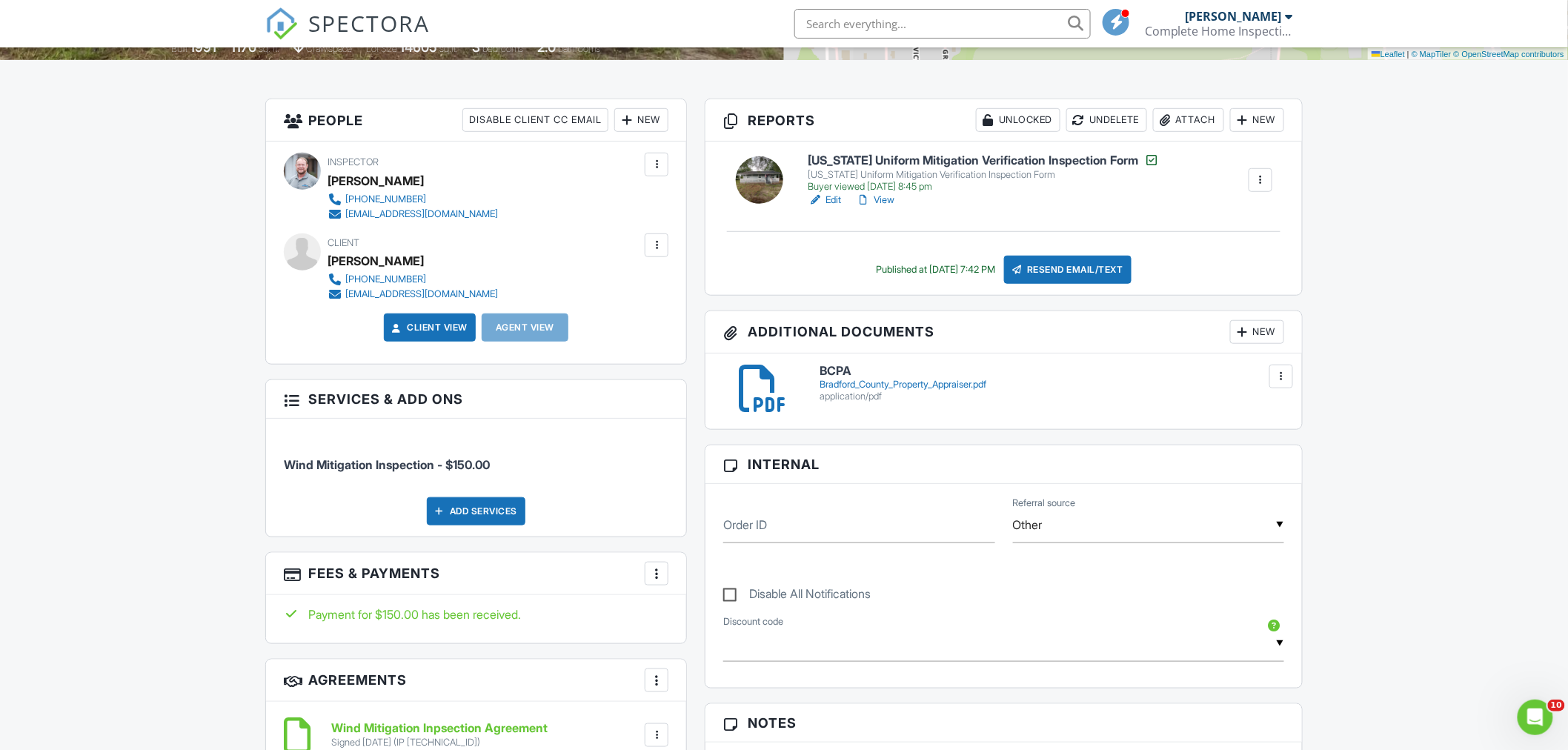
scroll to position [329, 0]
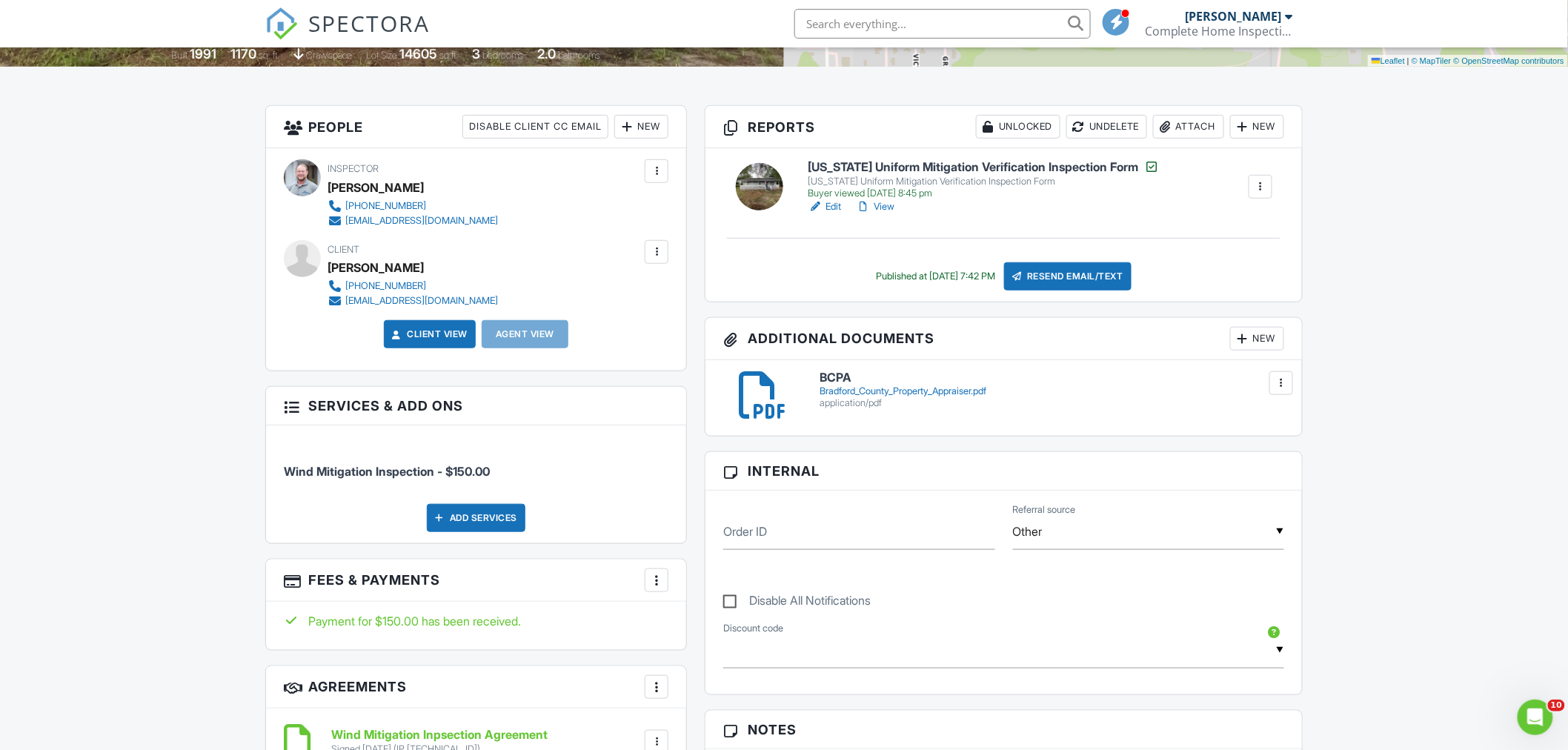
click at [842, 375] on h6 "BCPA" at bounding box center [1053, 378] width 465 height 14
